Goal: Navigation & Orientation: Find specific page/section

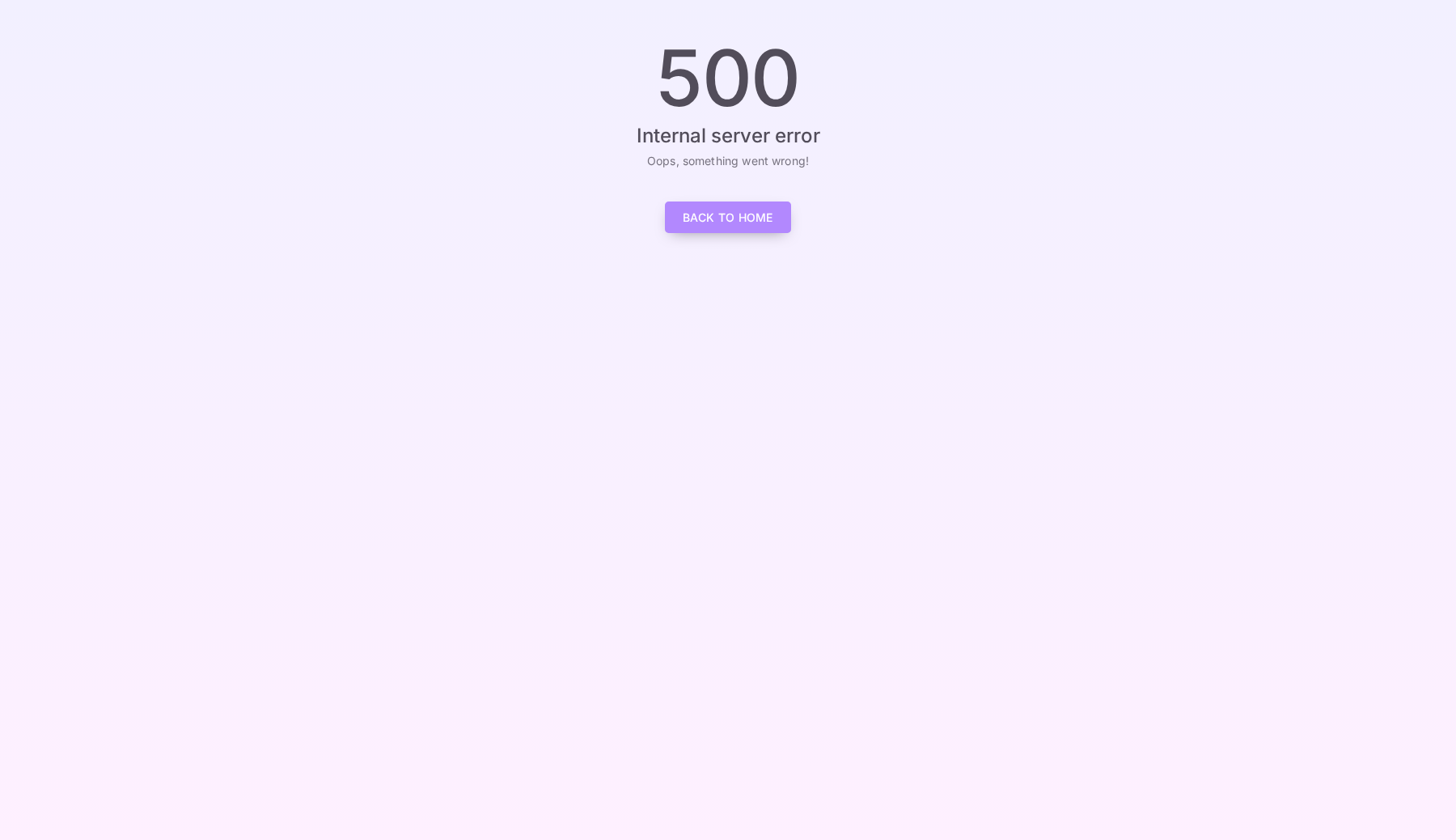
click at [694, 227] on link "Back to Home" at bounding box center [728, 218] width 126 height 32
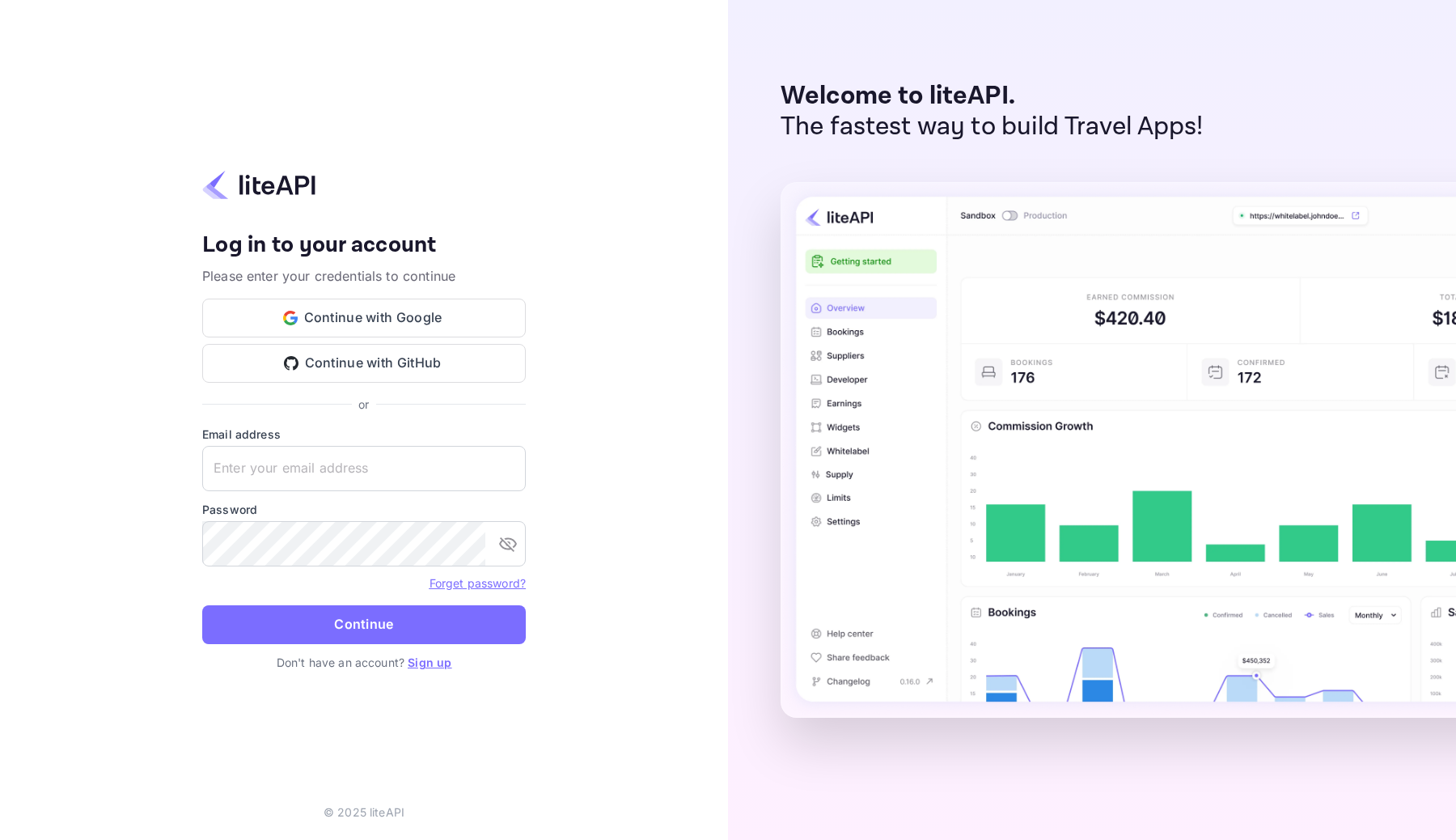
click at [247, 192] on img at bounding box center [259, 185] width 113 height 32
click at [245, 186] on img at bounding box center [259, 185] width 113 height 32
click at [275, 183] on img at bounding box center [259, 185] width 113 height 32
click at [456, 319] on button "Continue with Google" at bounding box center [364, 319] width 323 height 39
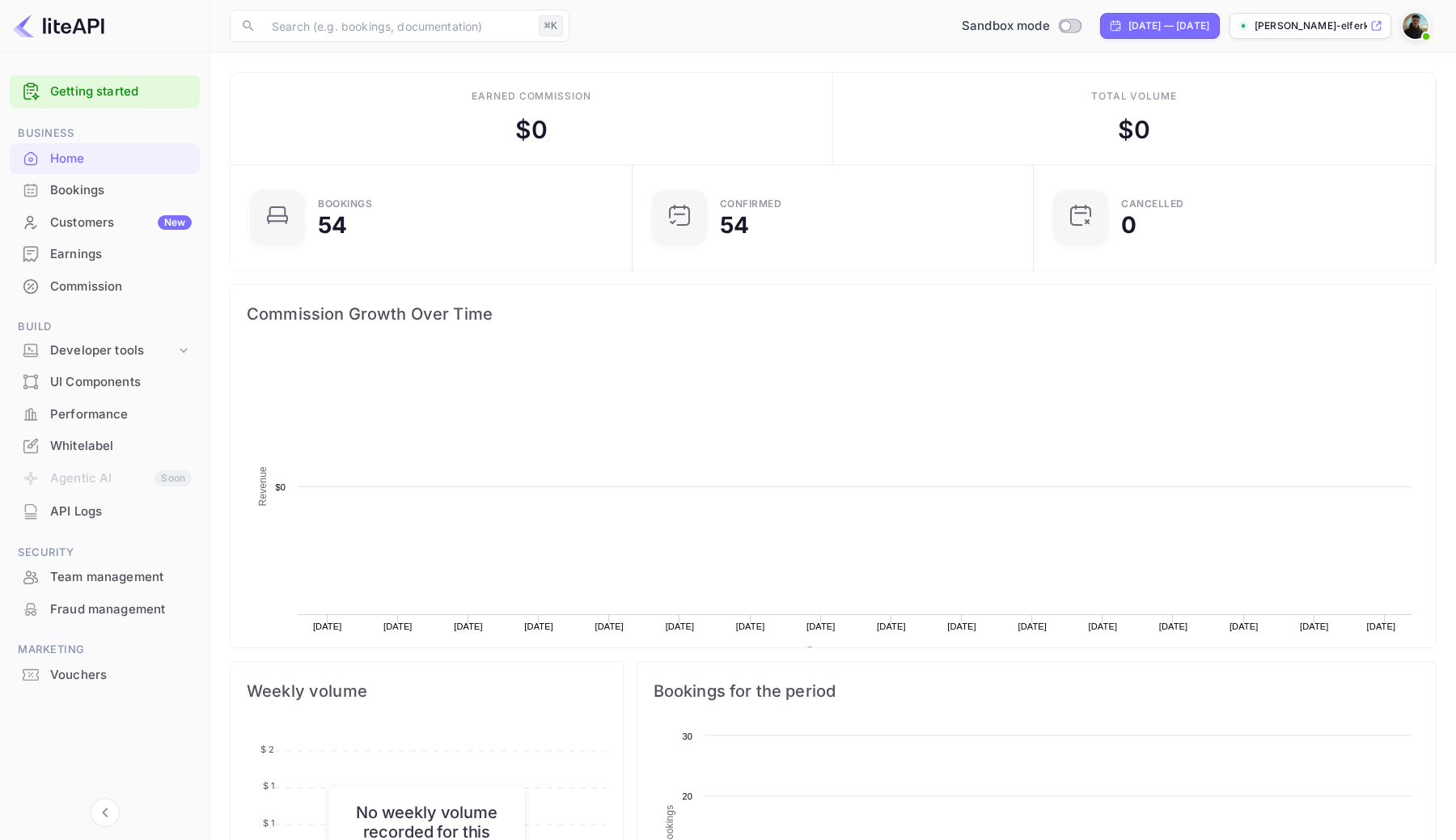
scroll to position [263, 392]
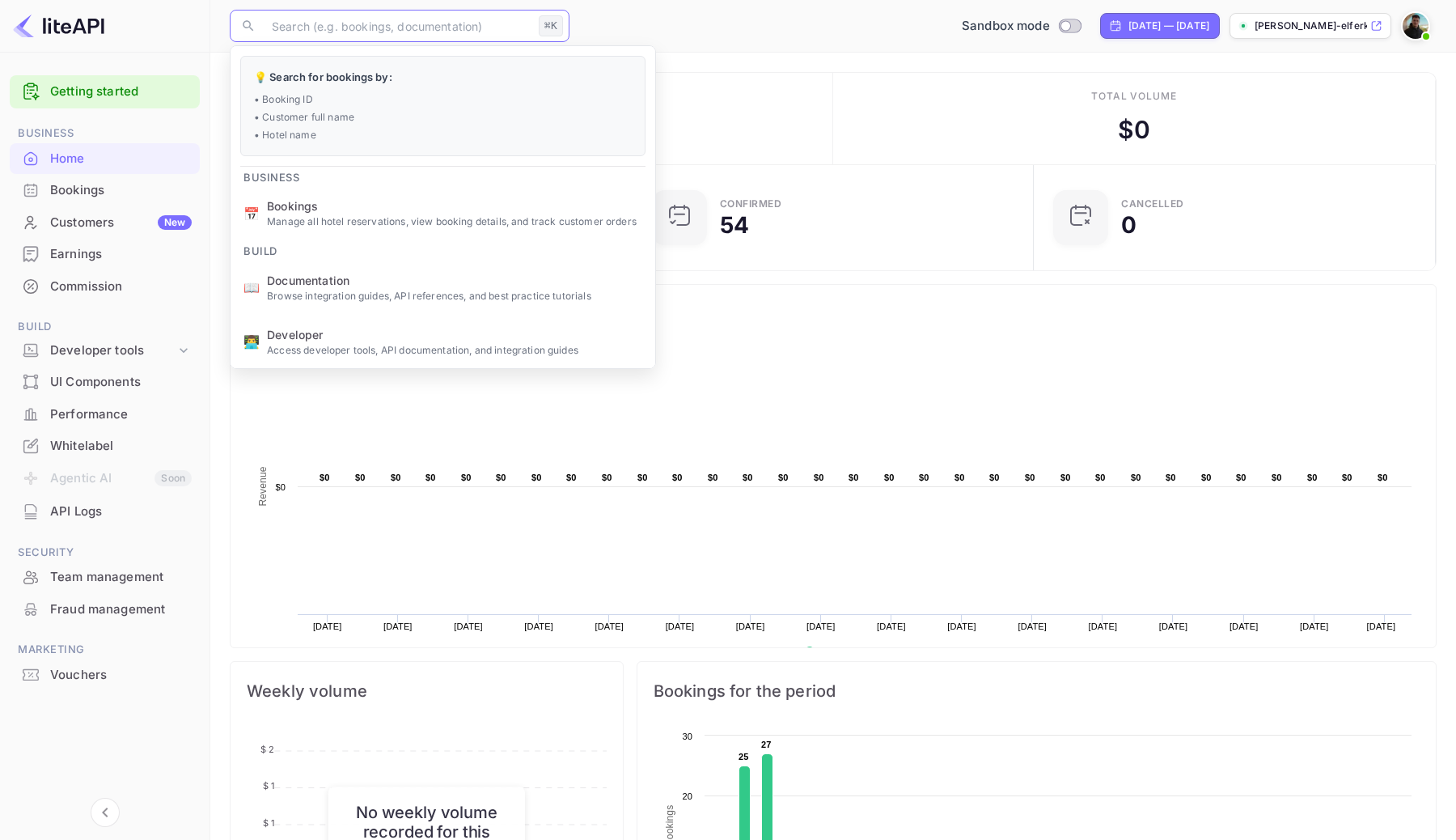
click at [474, 39] on input "text" at bounding box center [397, 25] width 270 height 33
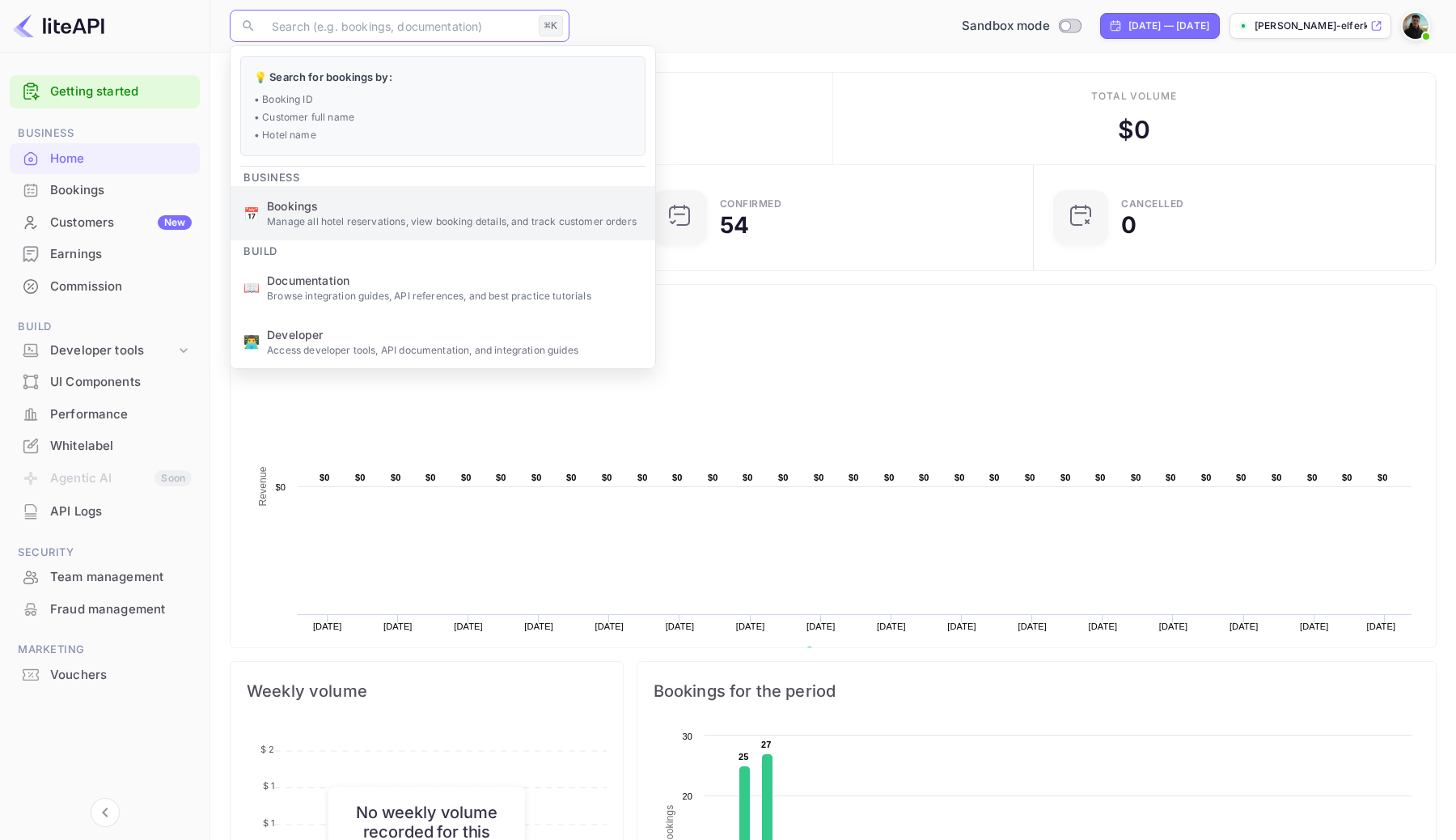
click at [445, 233] on li "📅 Bookings Manage all hotel reservations, view booking details, and track custo…" at bounding box center [443, 213] width 425 height 54
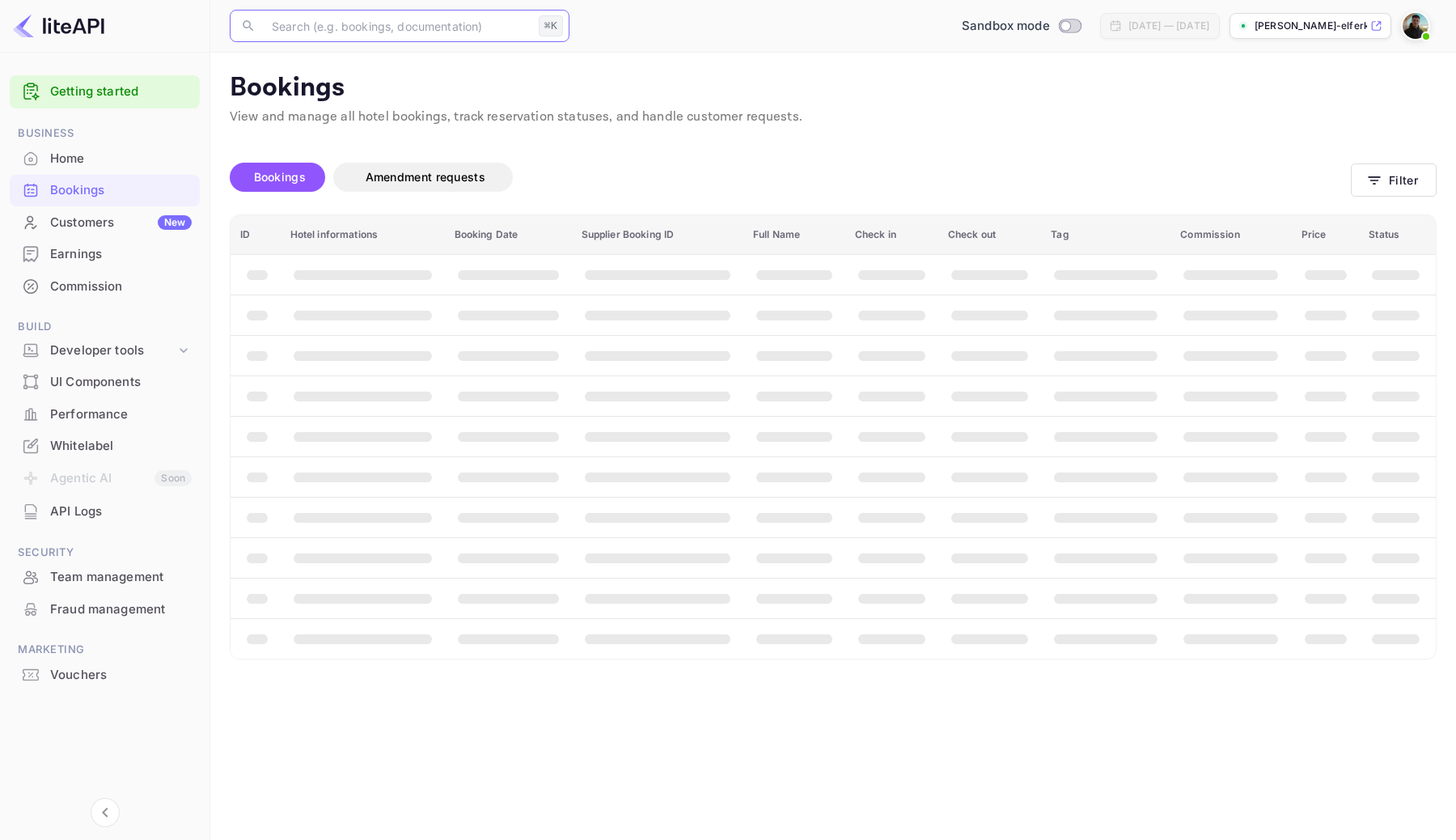
click at [437, 21] on input "text" at bounding box center [397, 25] width 270 height 33
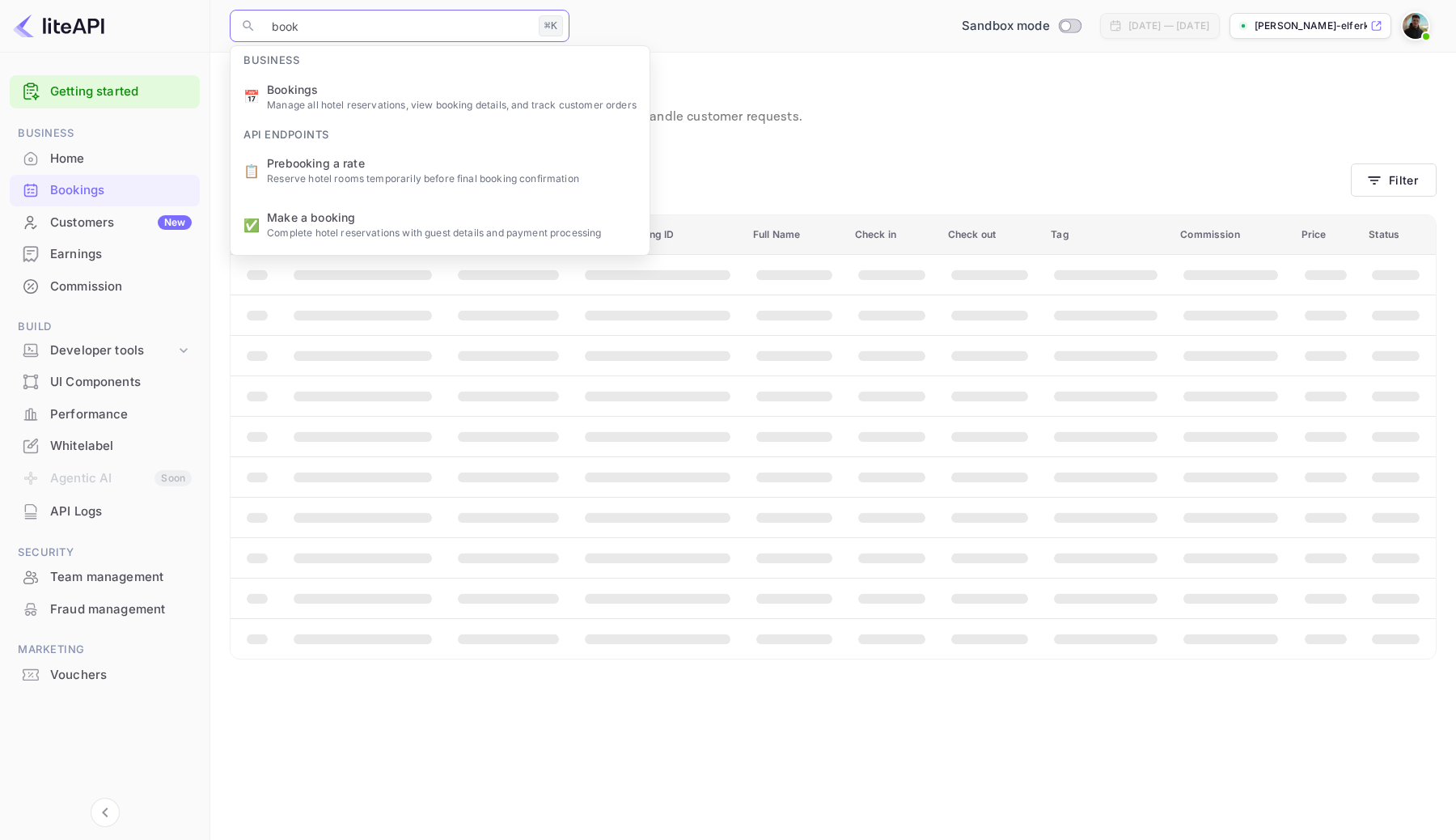
type input "booki"
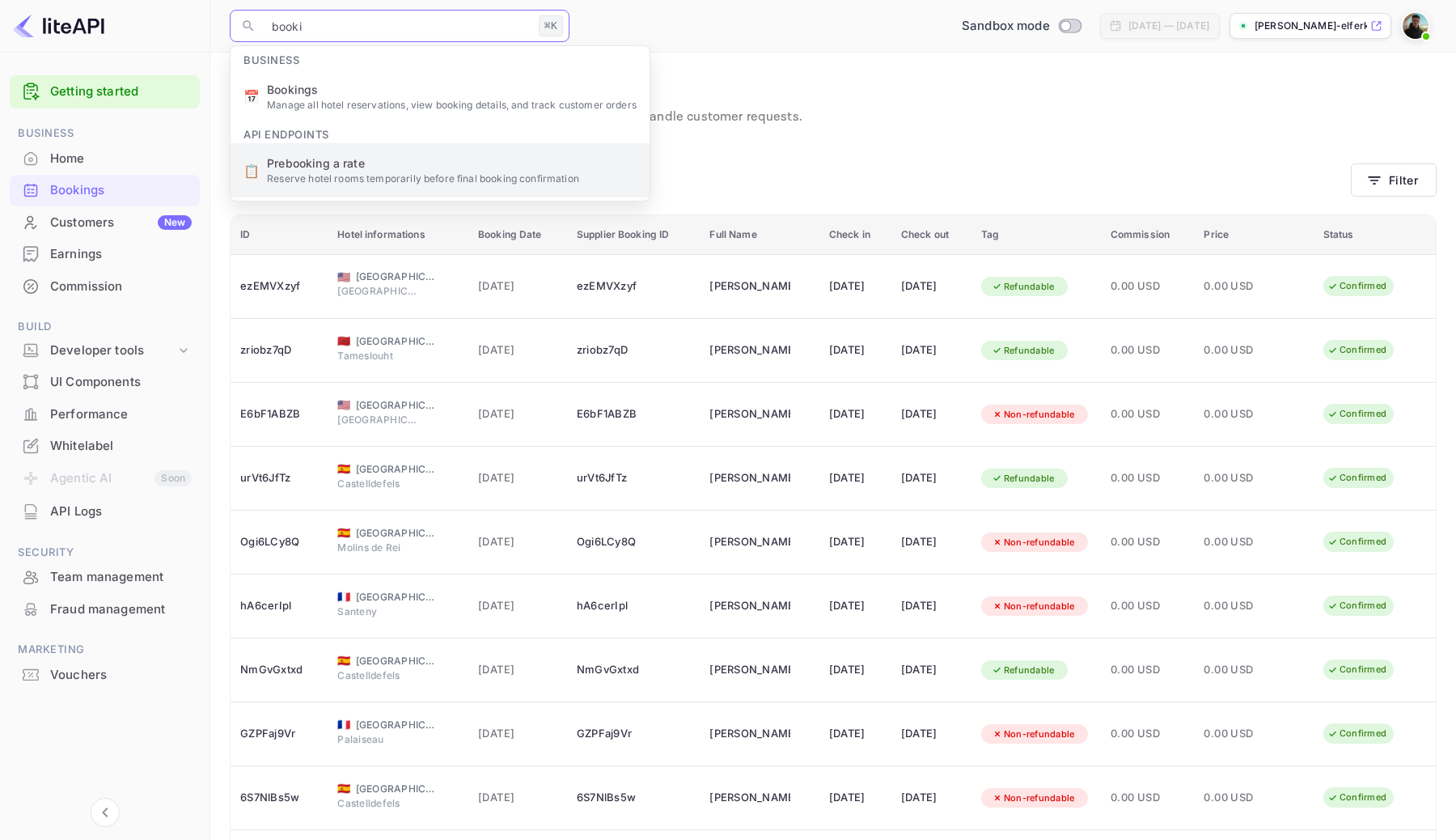
click at [0, 0] on body "Getting started Business Home Bookings Customers New Earnings Commission Build …" at bounding box center [728, 481] width 1456 height 962
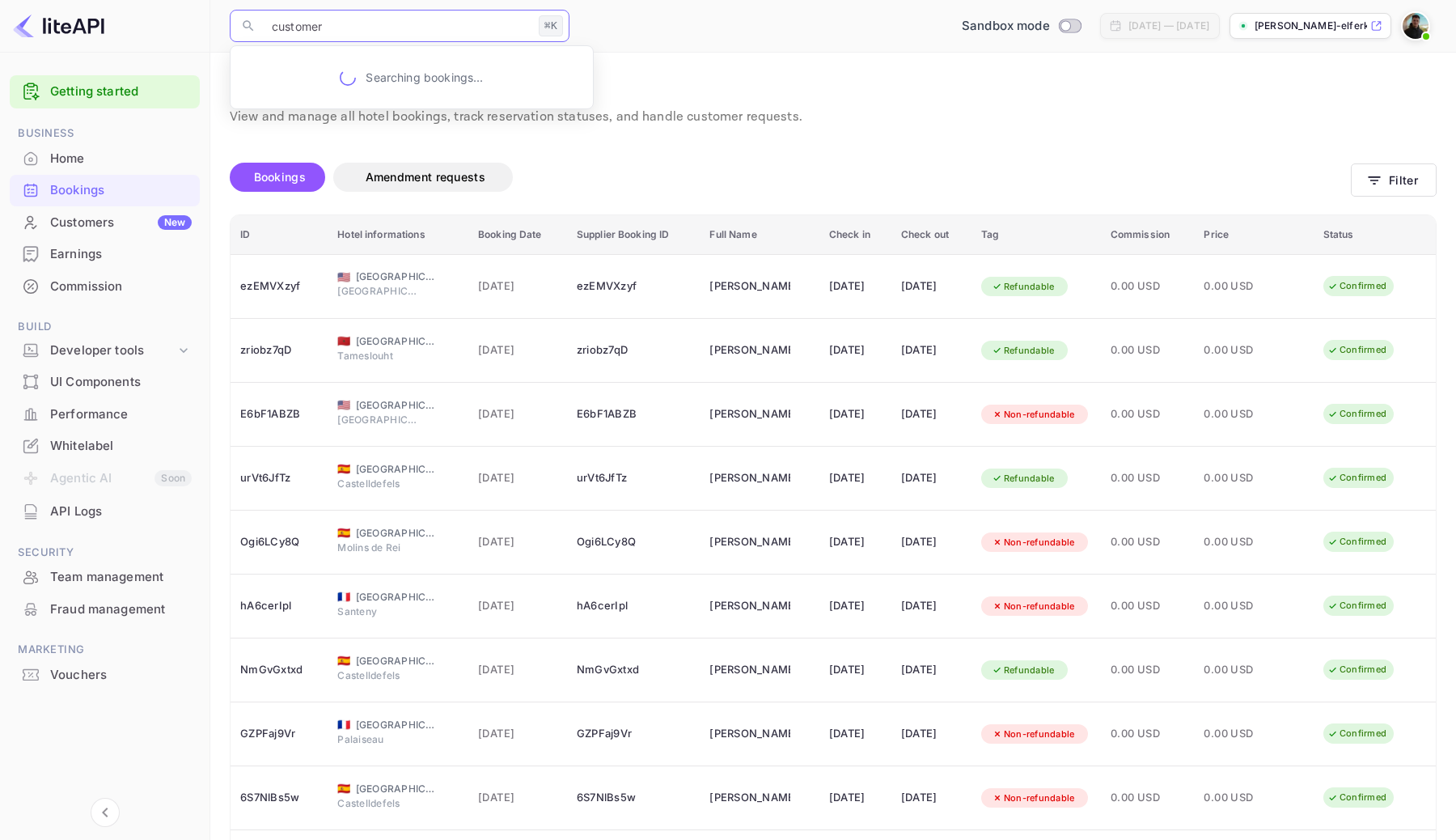
type input "customers"
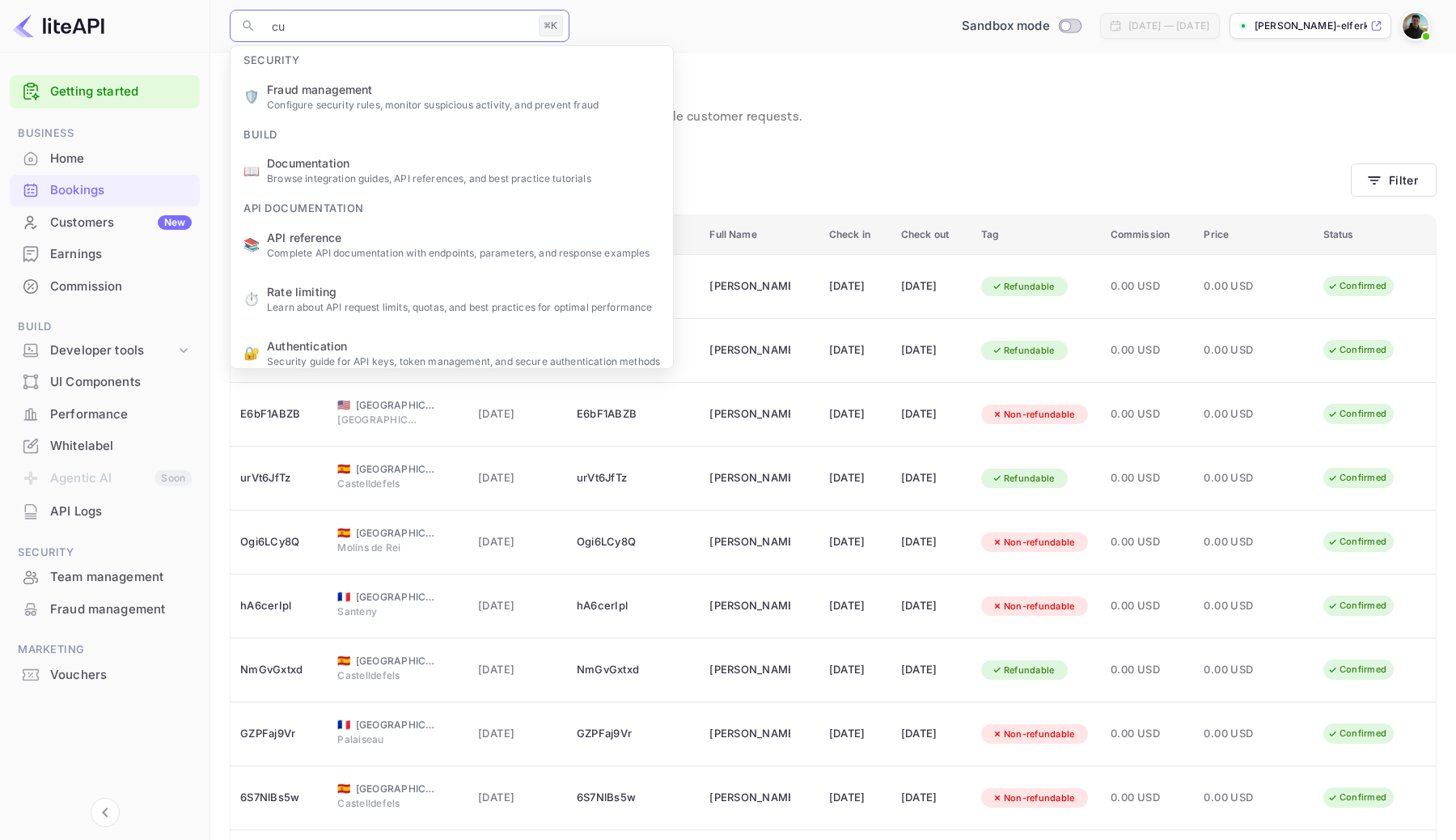
type input "c"
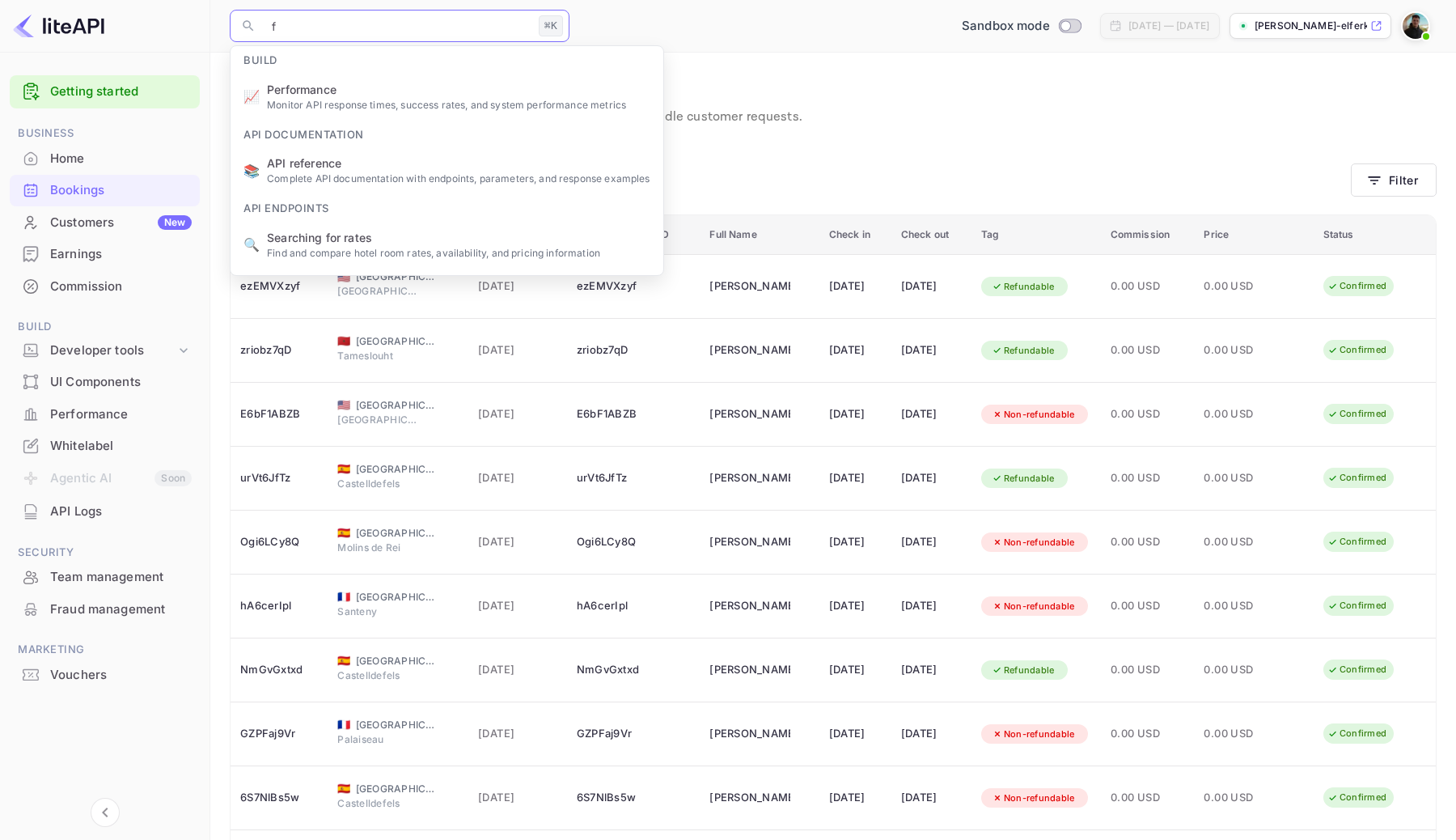
type input "fr"
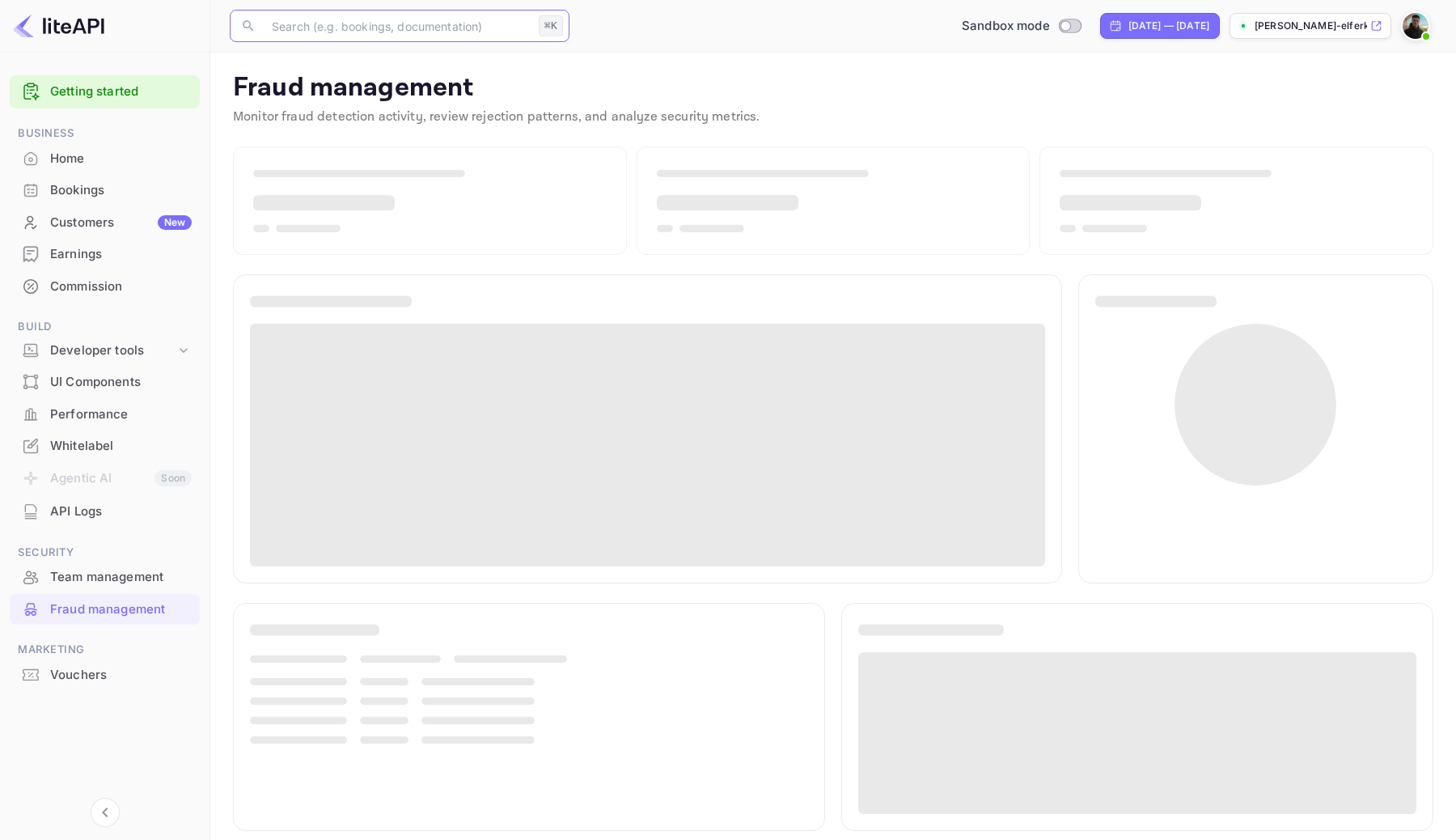
click at [411, 100] on p "Fraud management" at bounding box center [832, 88] width 1200 height 33
click at [499, 107] on p "Monitor fraud detection activity, review rejection patterns, and analyze securi…" at bounding box center [832, 117] width 1200 height 20
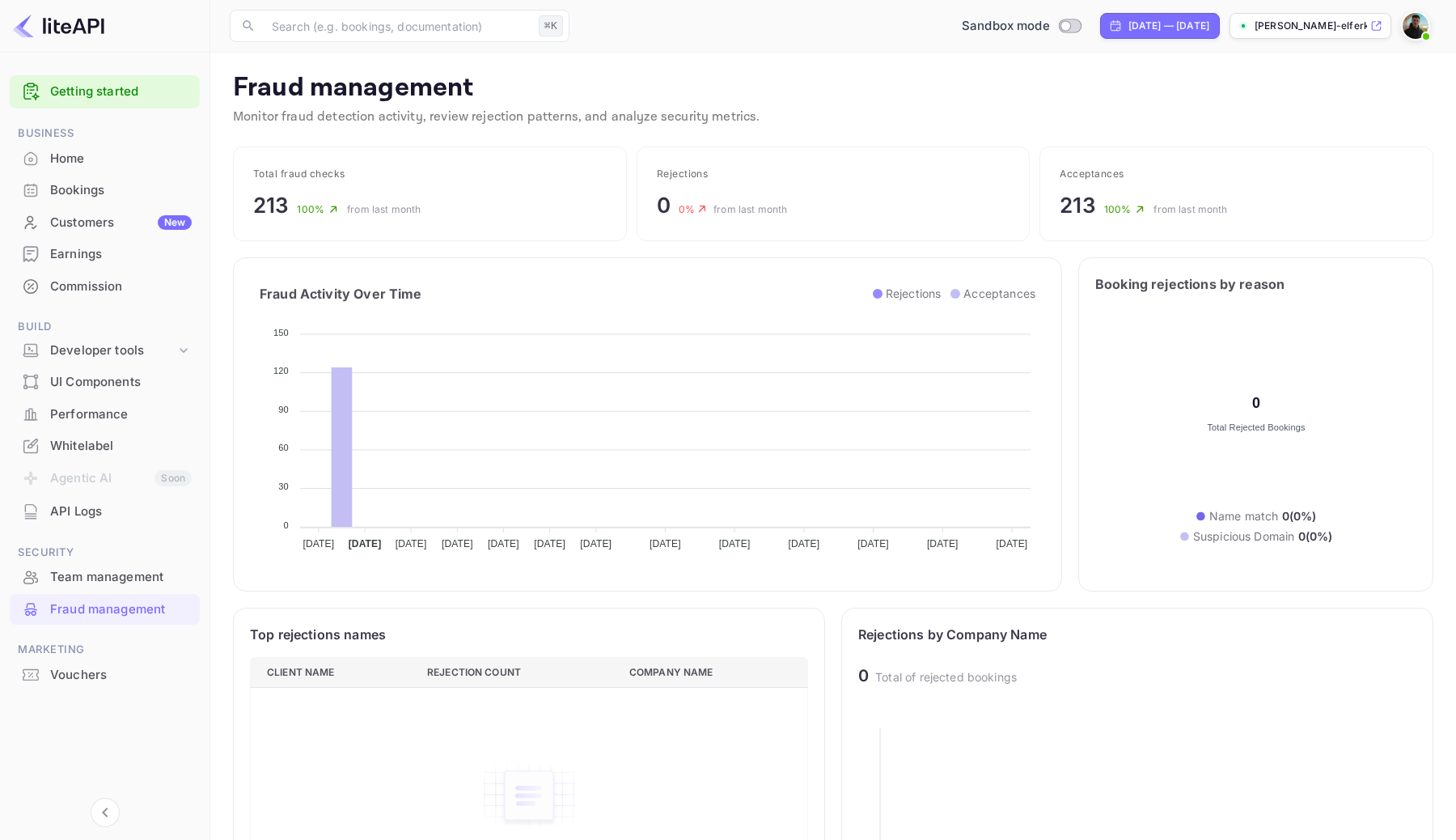
scroll to position [333, 558]
click at [484, 129] on div "Fraud management Monitor fraud detection activity, review rejection patterns, a…" at bounding box center [832, 103] width 1200 height 62
